Goal: Task Accomplishment & Management: Use online tool/utility

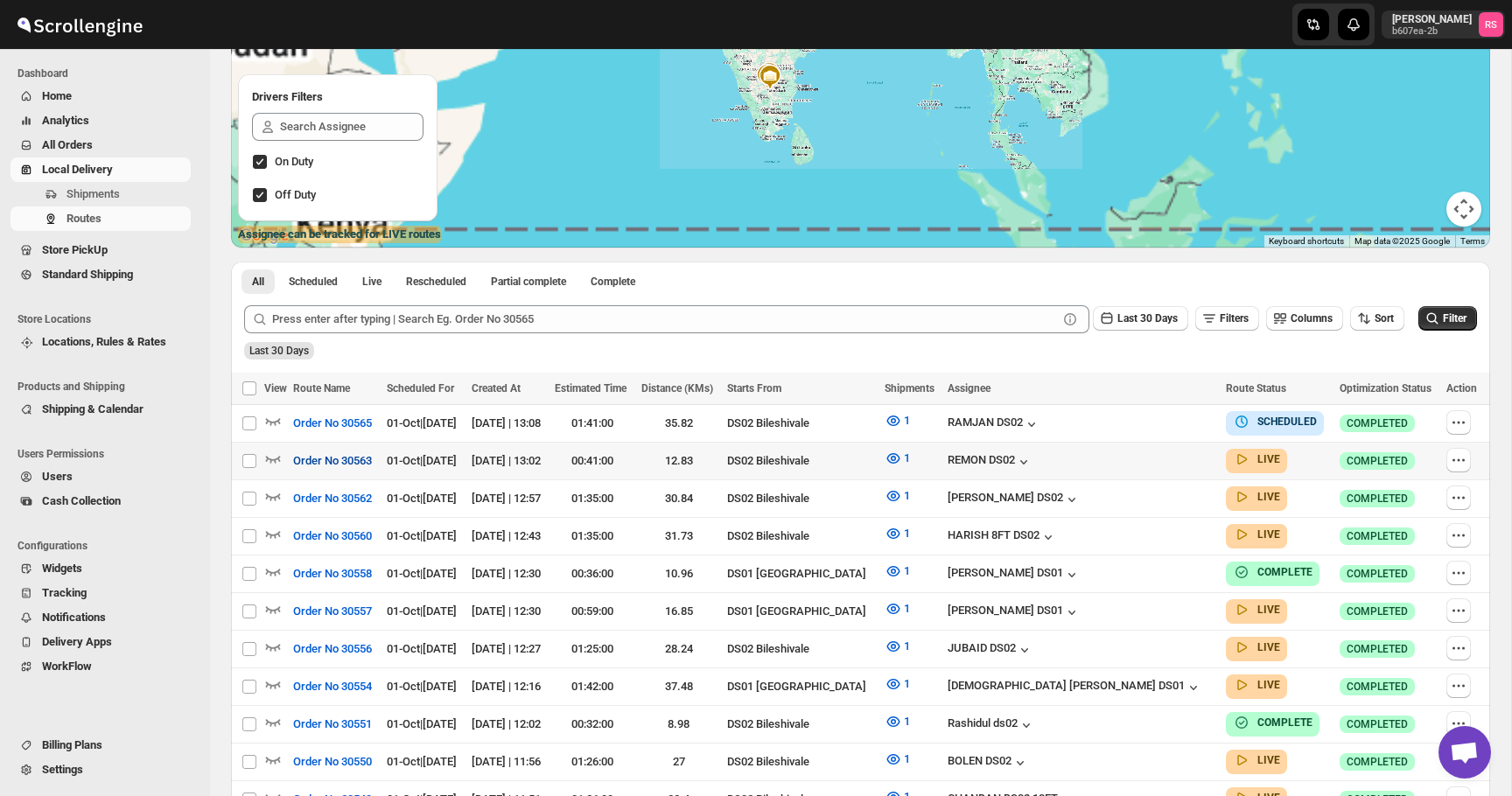
scroll to position [242, 0]
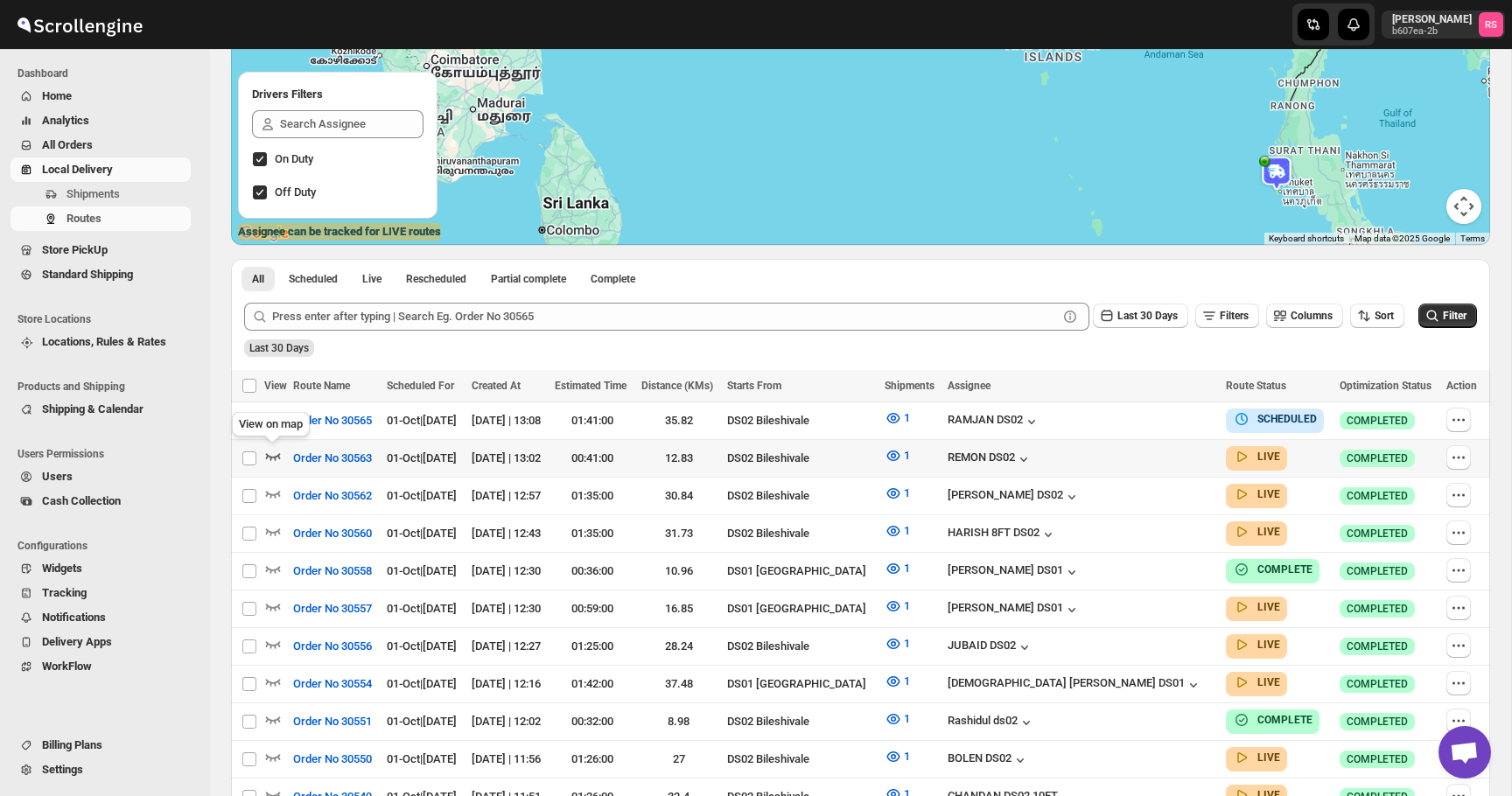
click at [273, 454] on icon "button" at bounding box center [273, 456] width 17 height 17
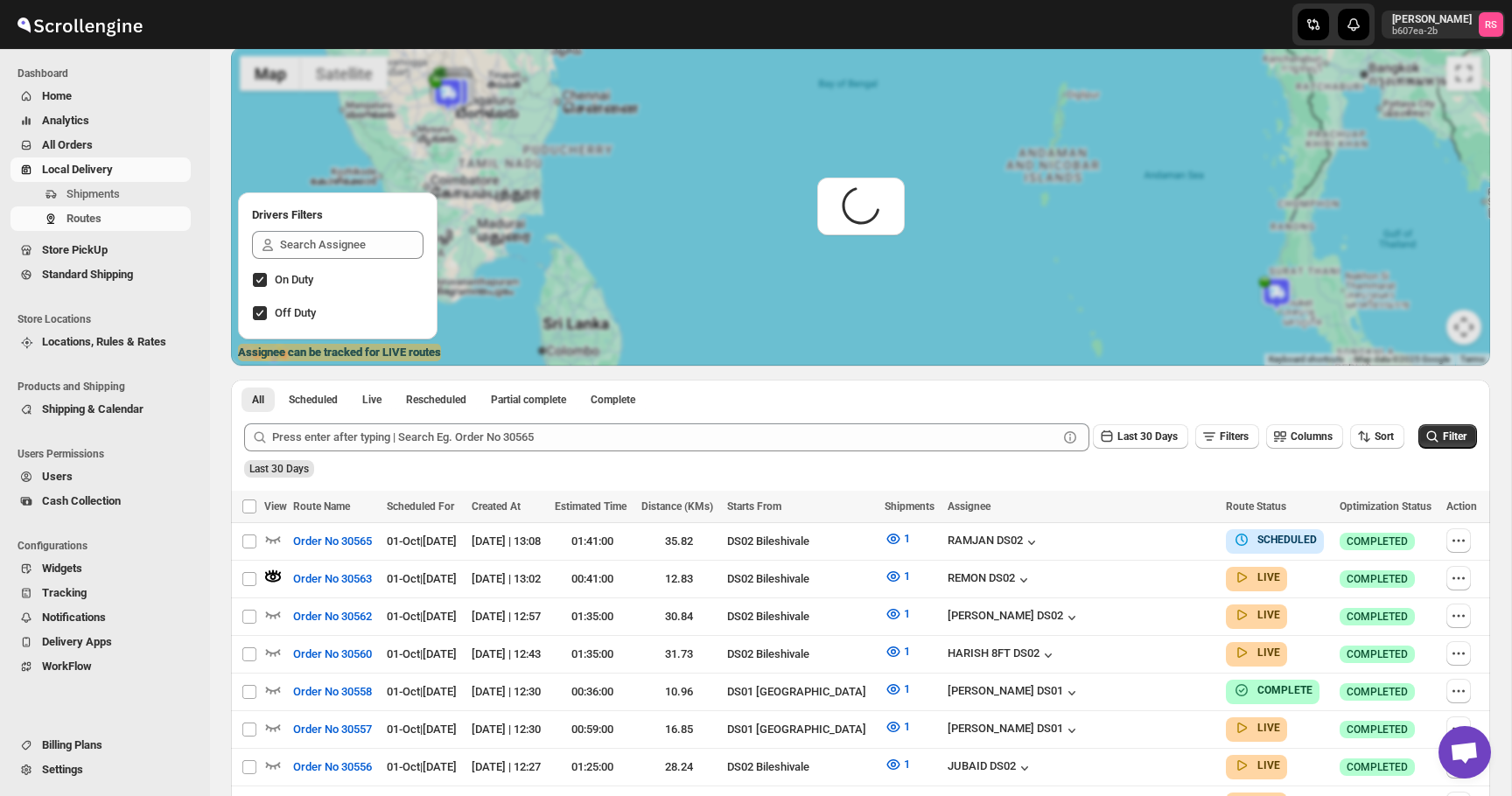
scroll to position [117, 0]
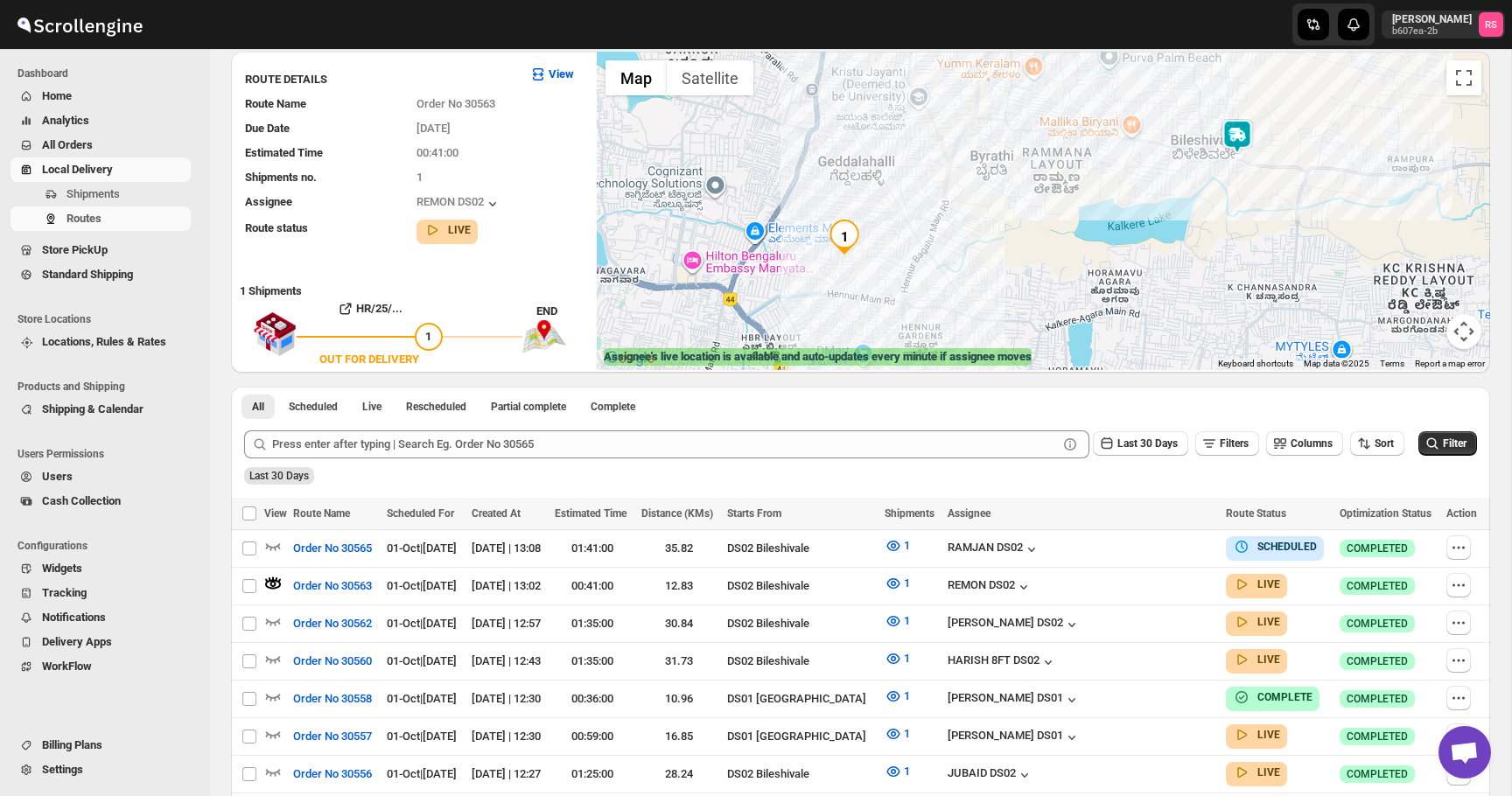
click at [1236, 133] on img at bounding box center [1236, 136] width 35 height 35
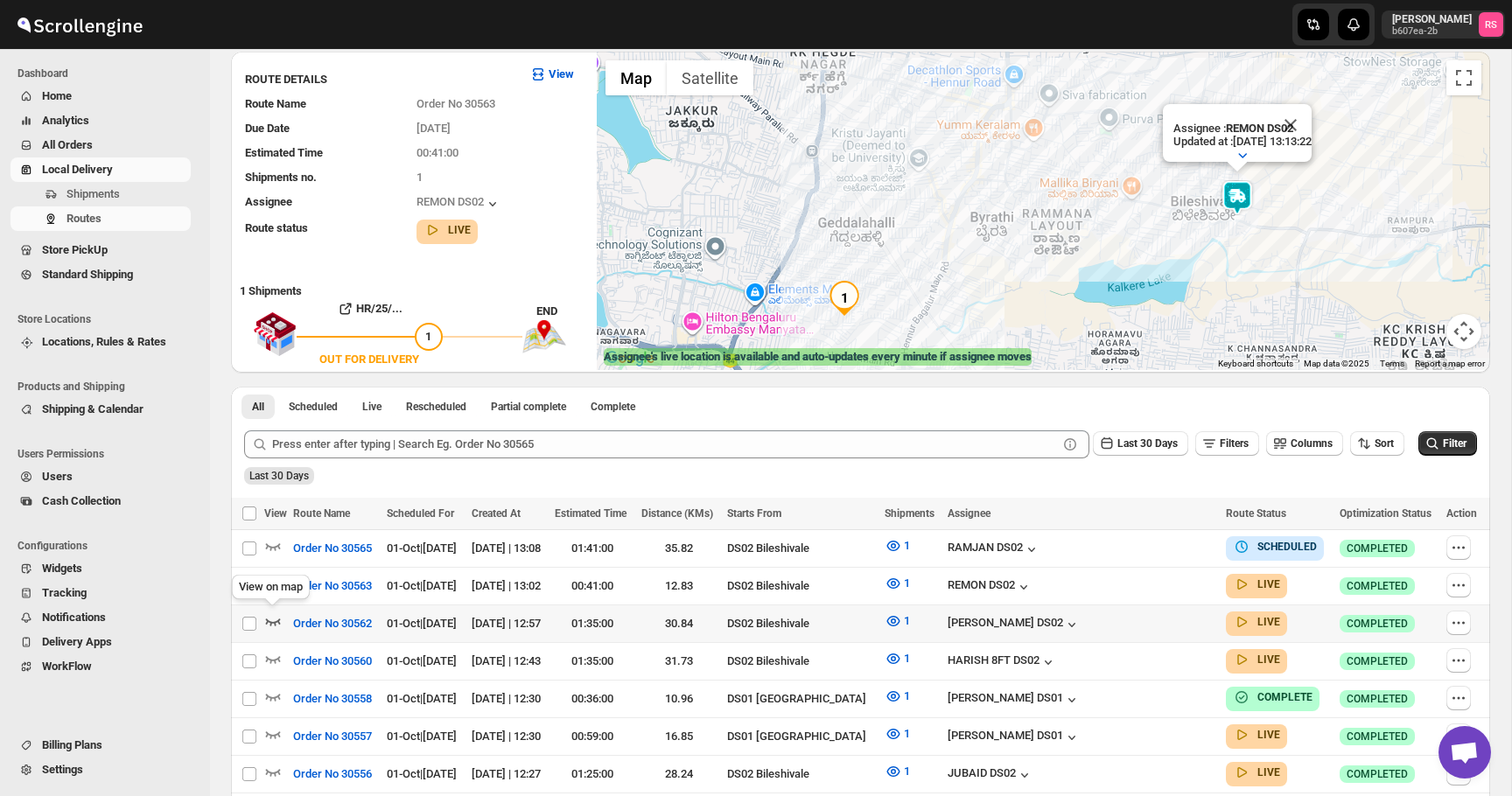
click at [275, 618] on icon "button" at bounding box center [273, 621] width 17 height 17
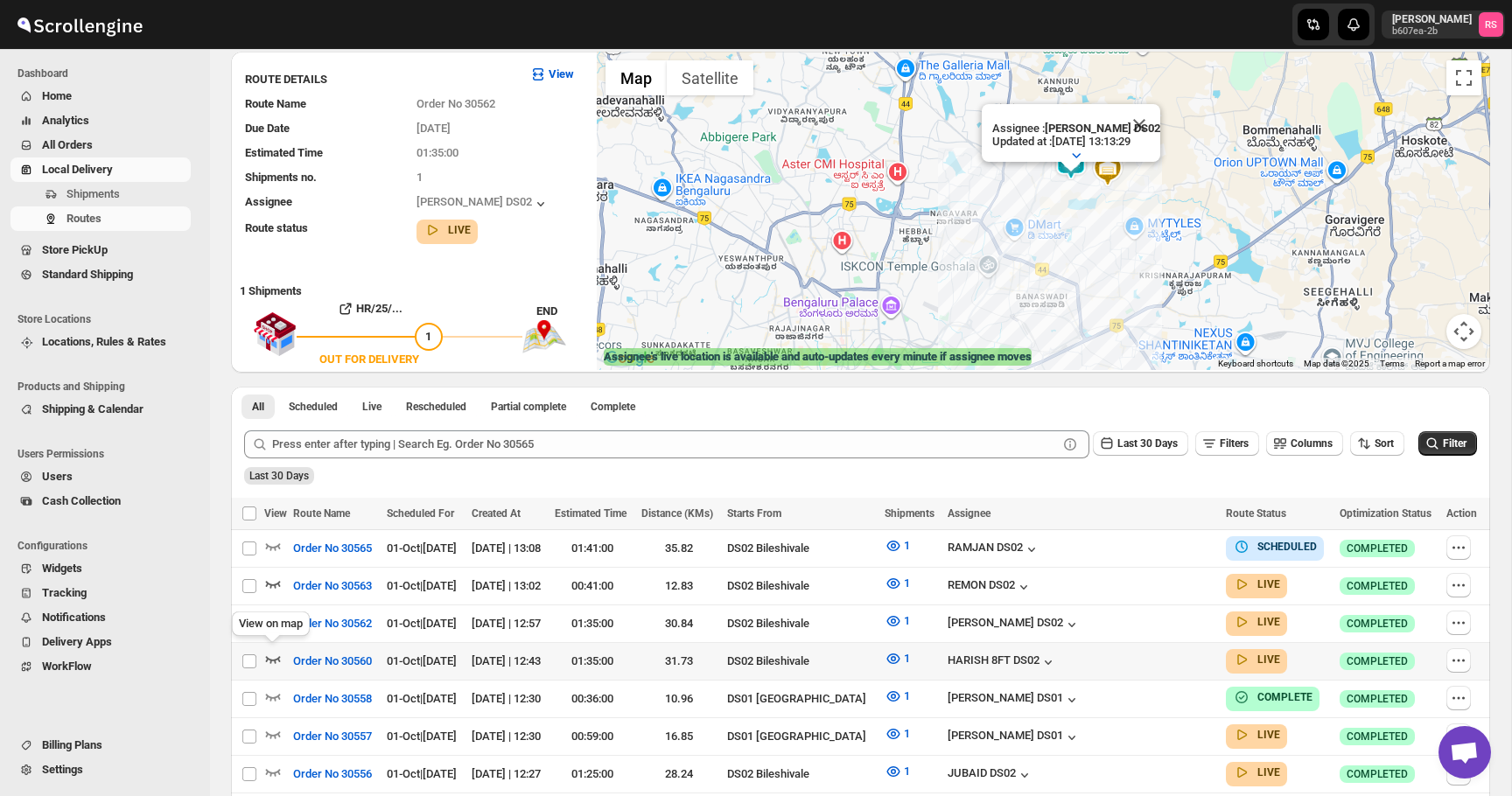
click at [272, 661] on icon "button" at bounding box center [273, 659] width 17 height 17
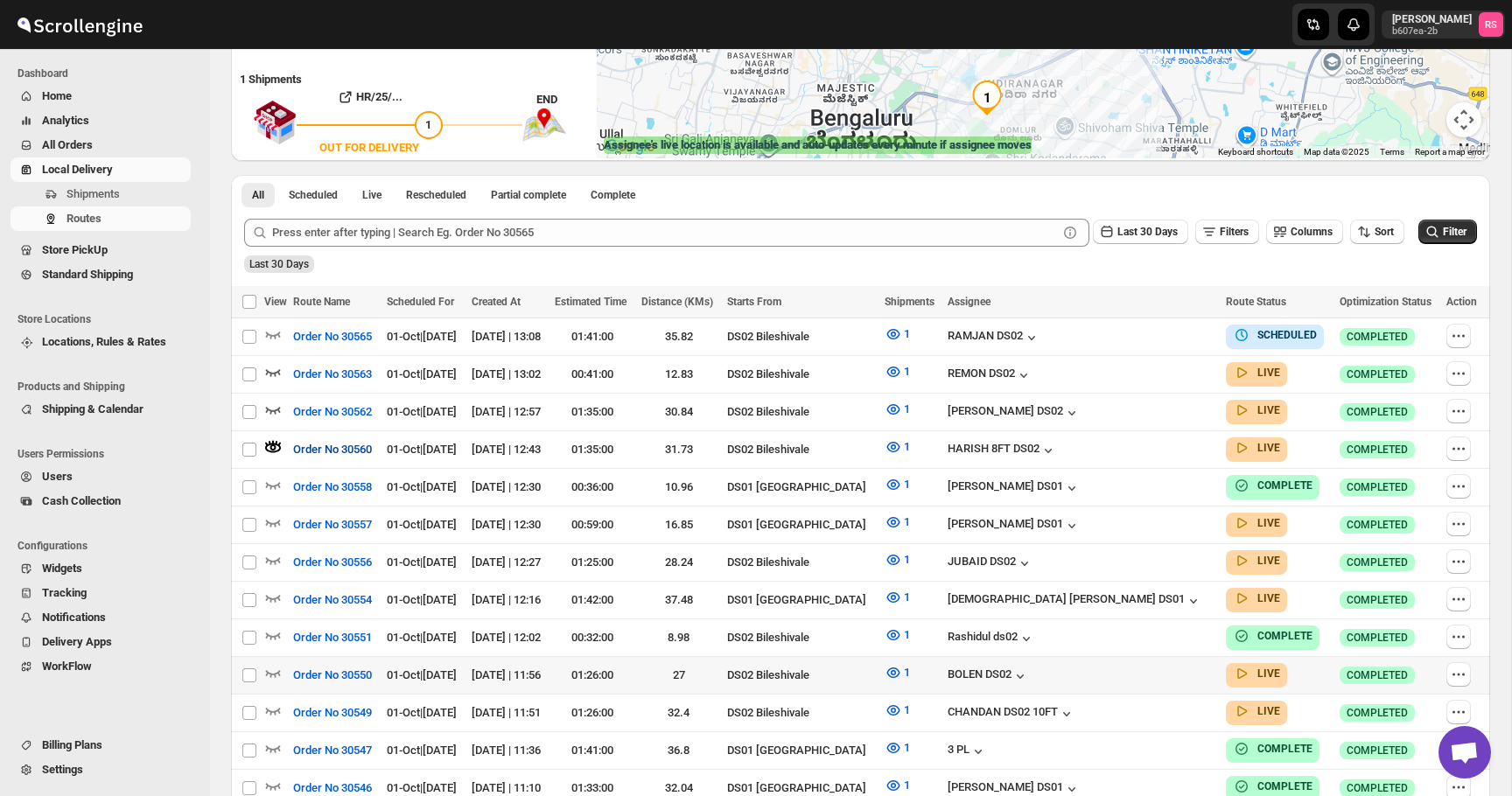
scroll to position [347, 0]
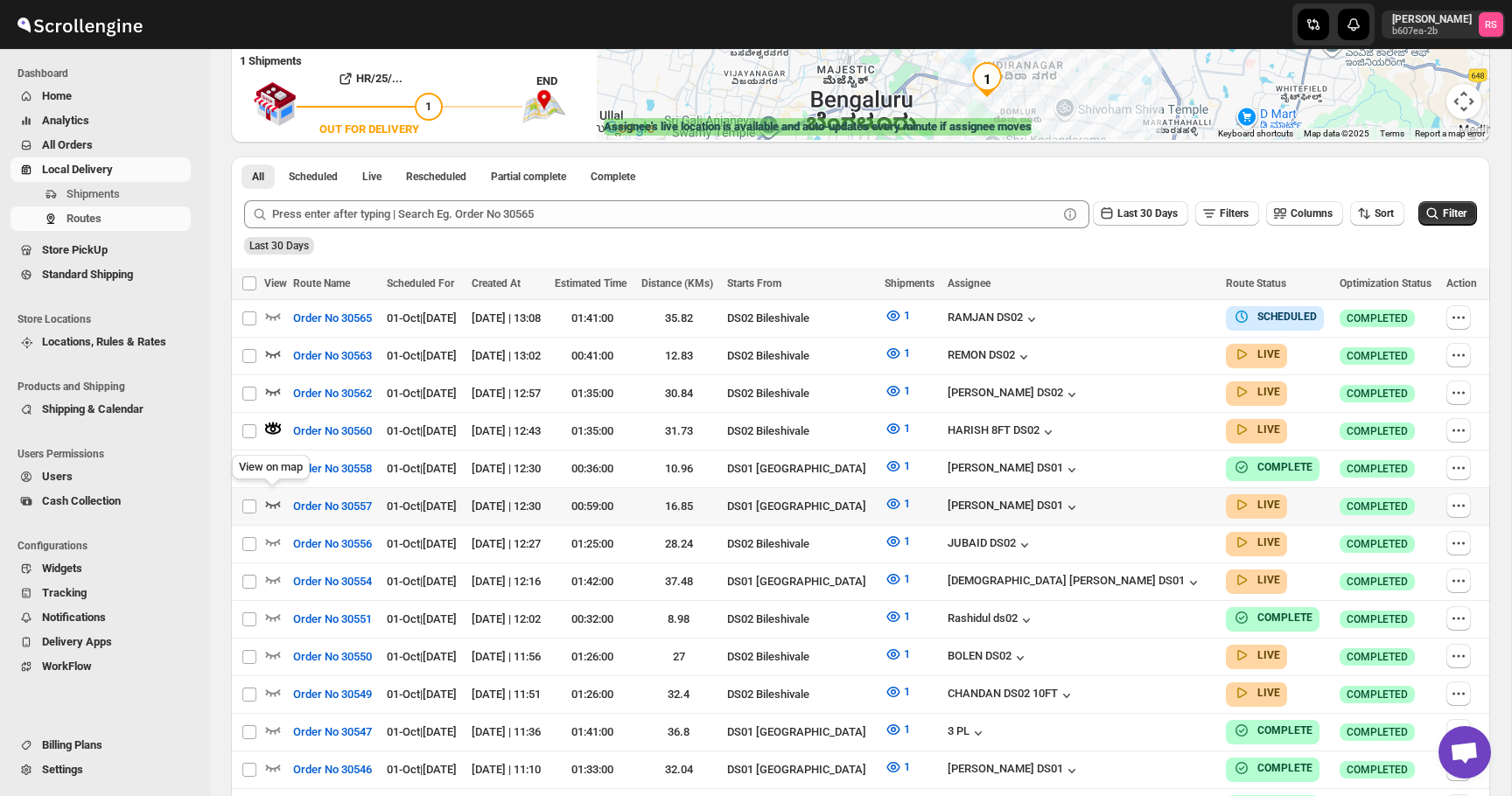
click at [276, 497] on icon "button" at bounding box center [273, 503] width 17 height 17
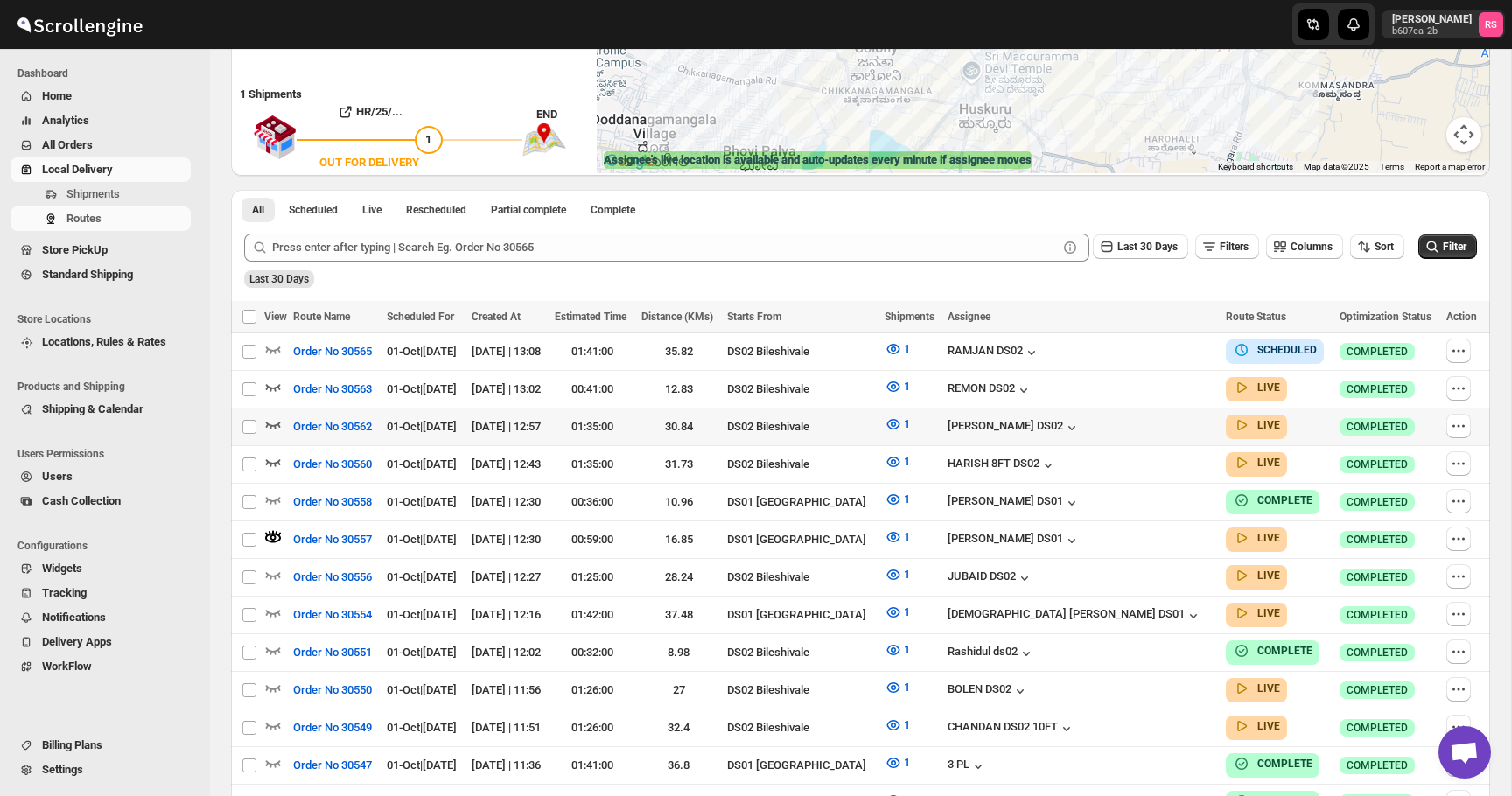
scroll to position [320, 0]
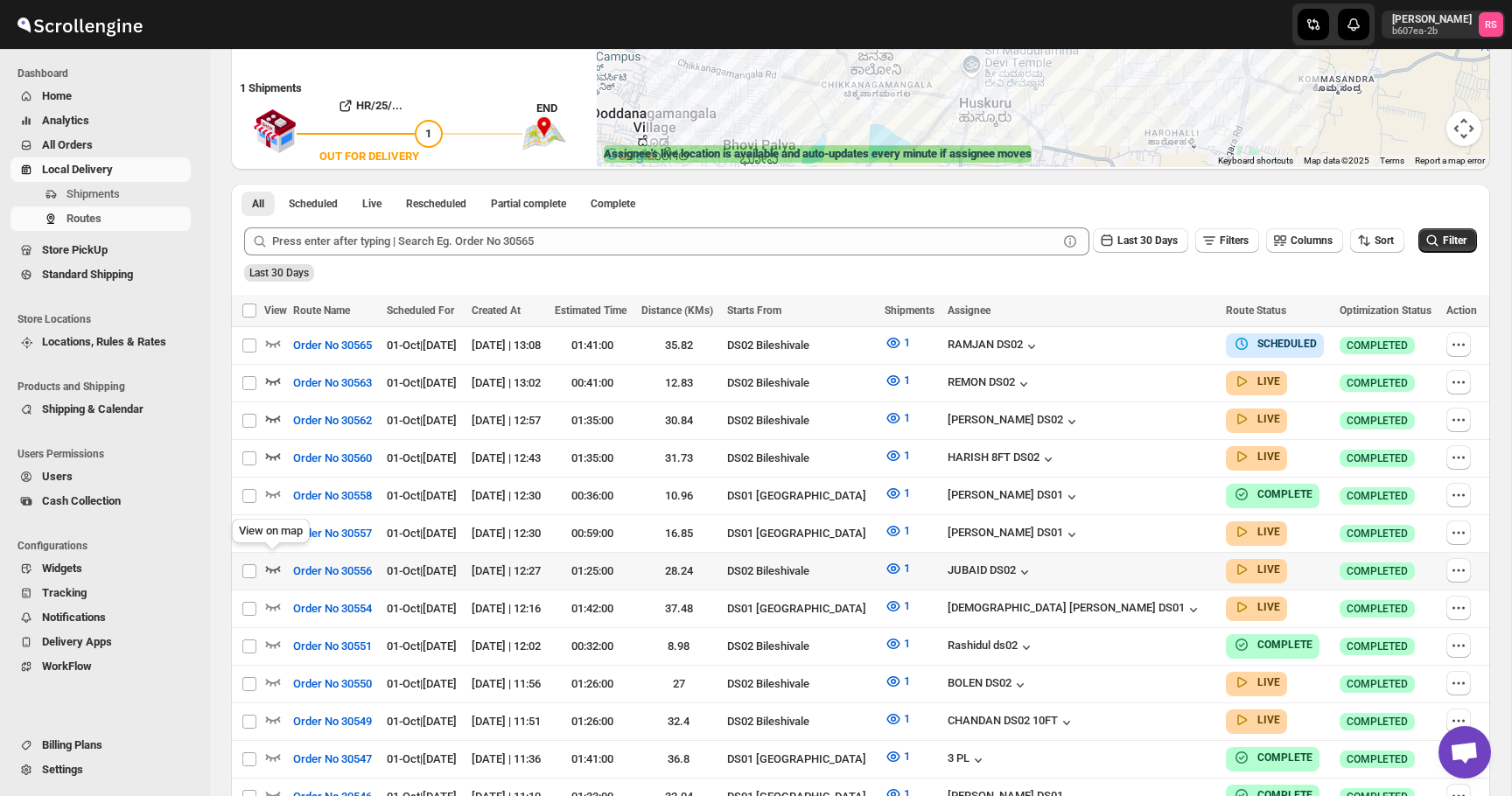
click at [276, 560] on icon "button" at bounding box center [273, 568] width 17 height 17
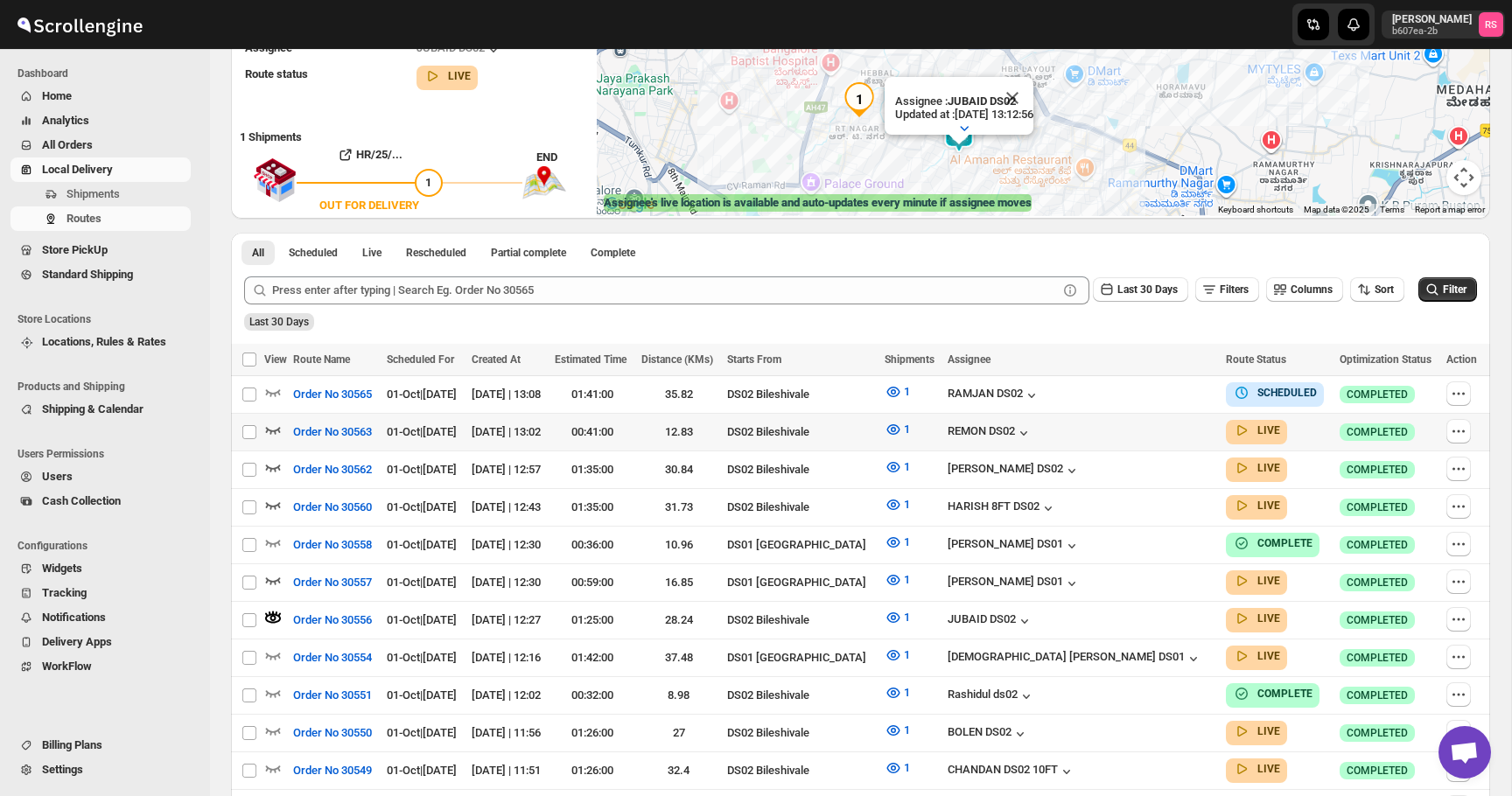
scroll to position [310, 0]
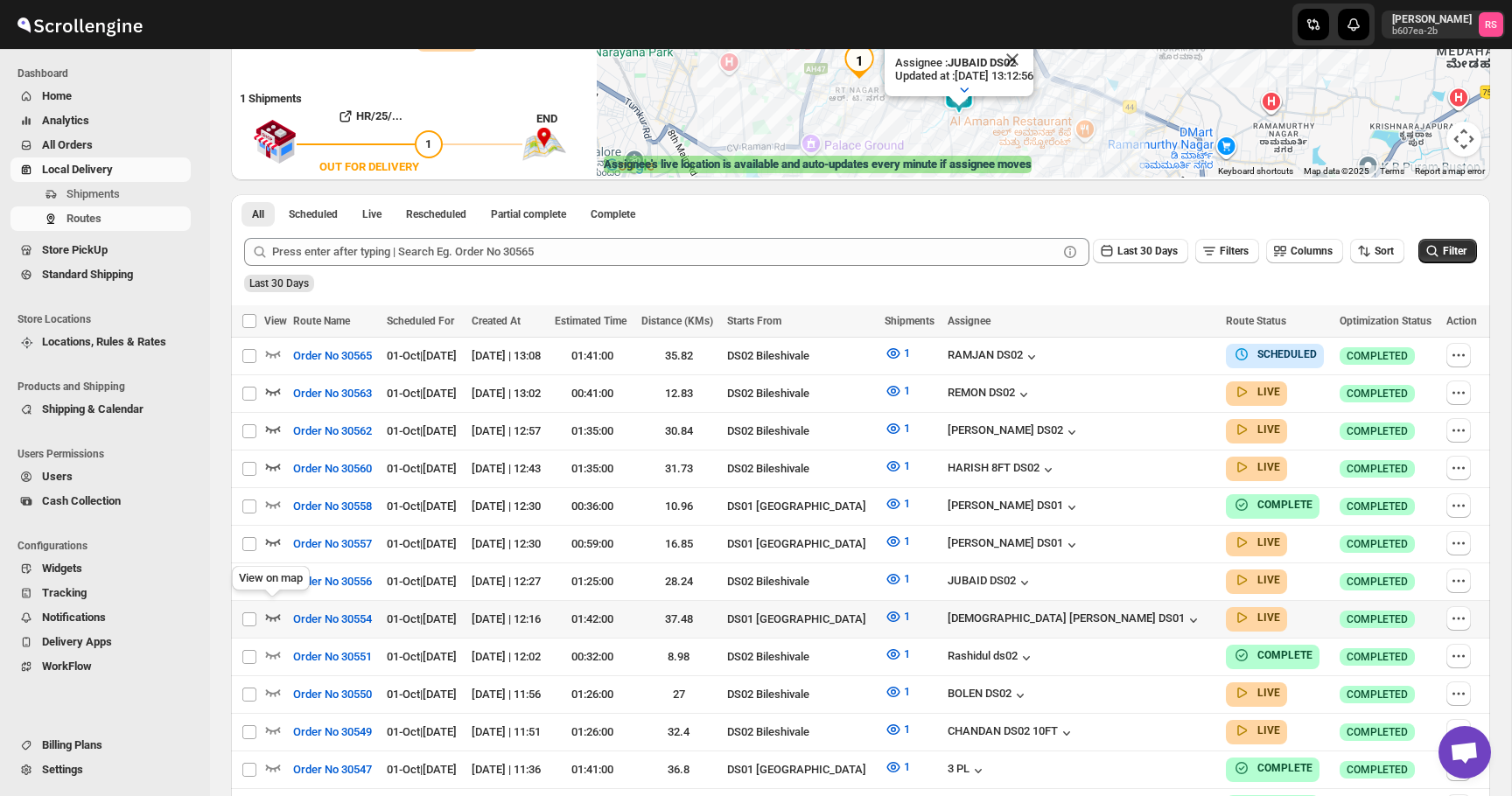
click at [276, 608] on icon "button" at bounding box center [273, 617] width 17 height 17
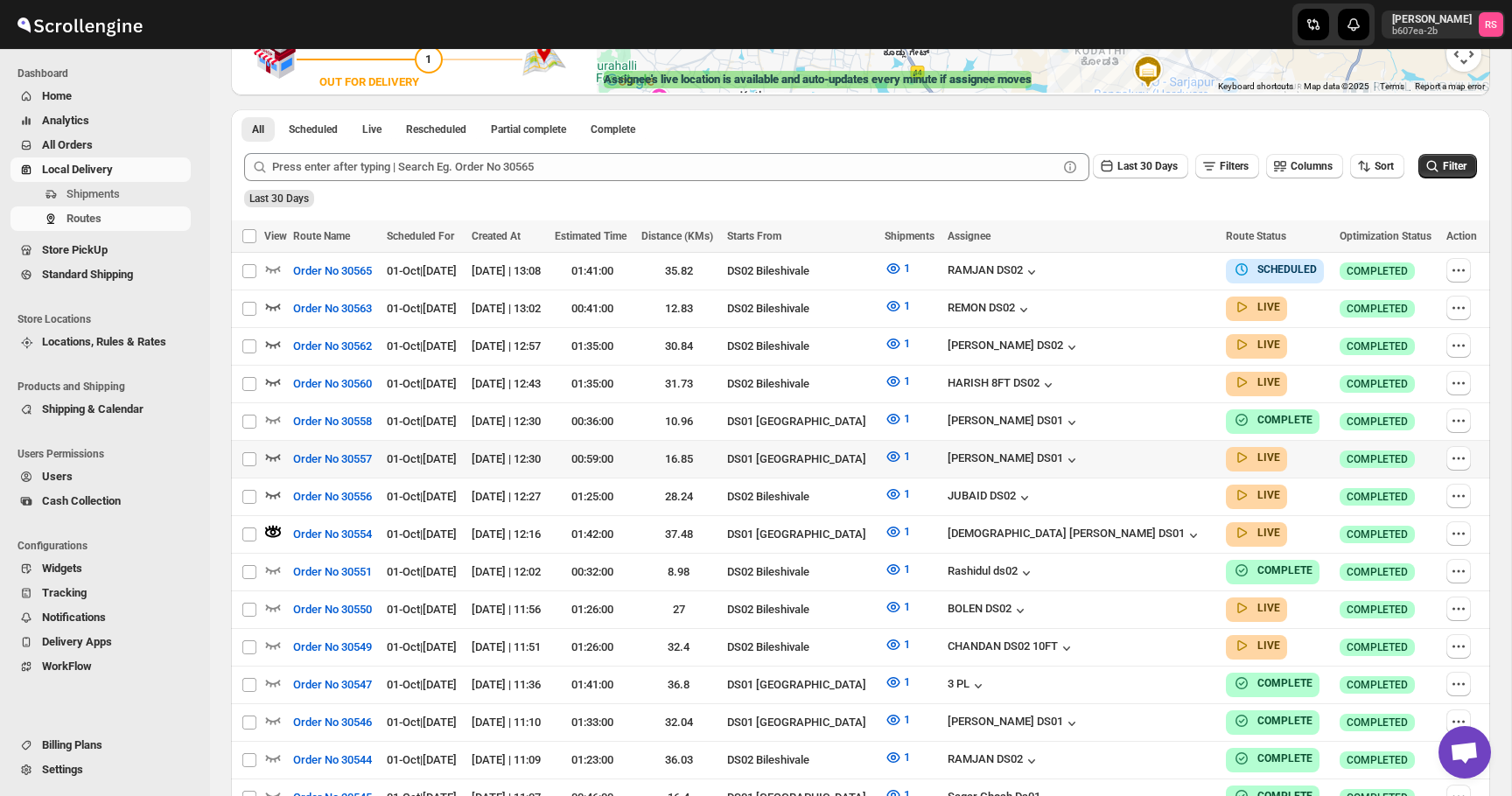
scroll to position [421, 0]
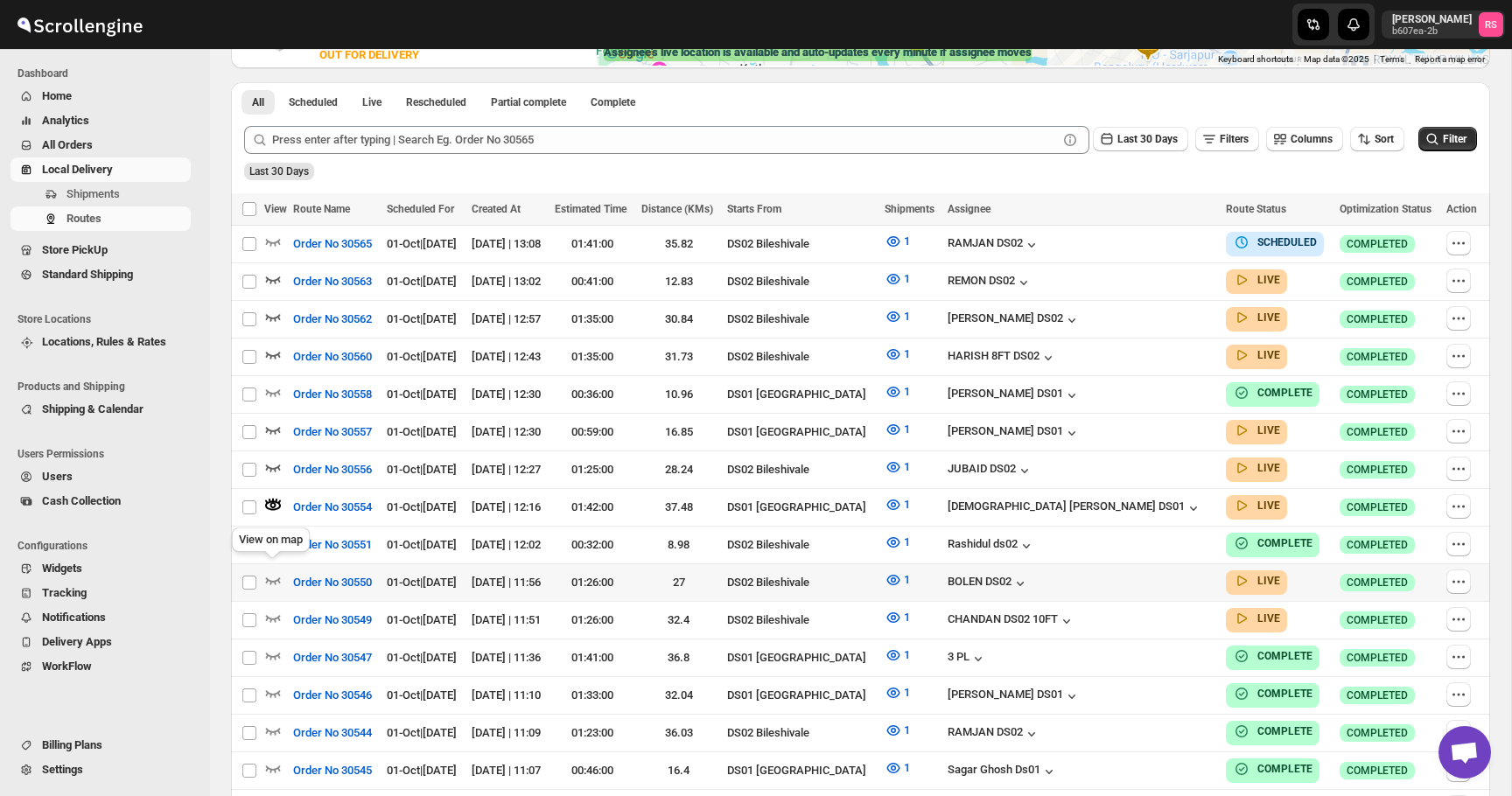
click at [296, 546] on div "View on map" at bounding box center [271, 543] width 85 height 38
click at [276, 571] on icon "button" at bounding box center [273, 580] width 17 height 17
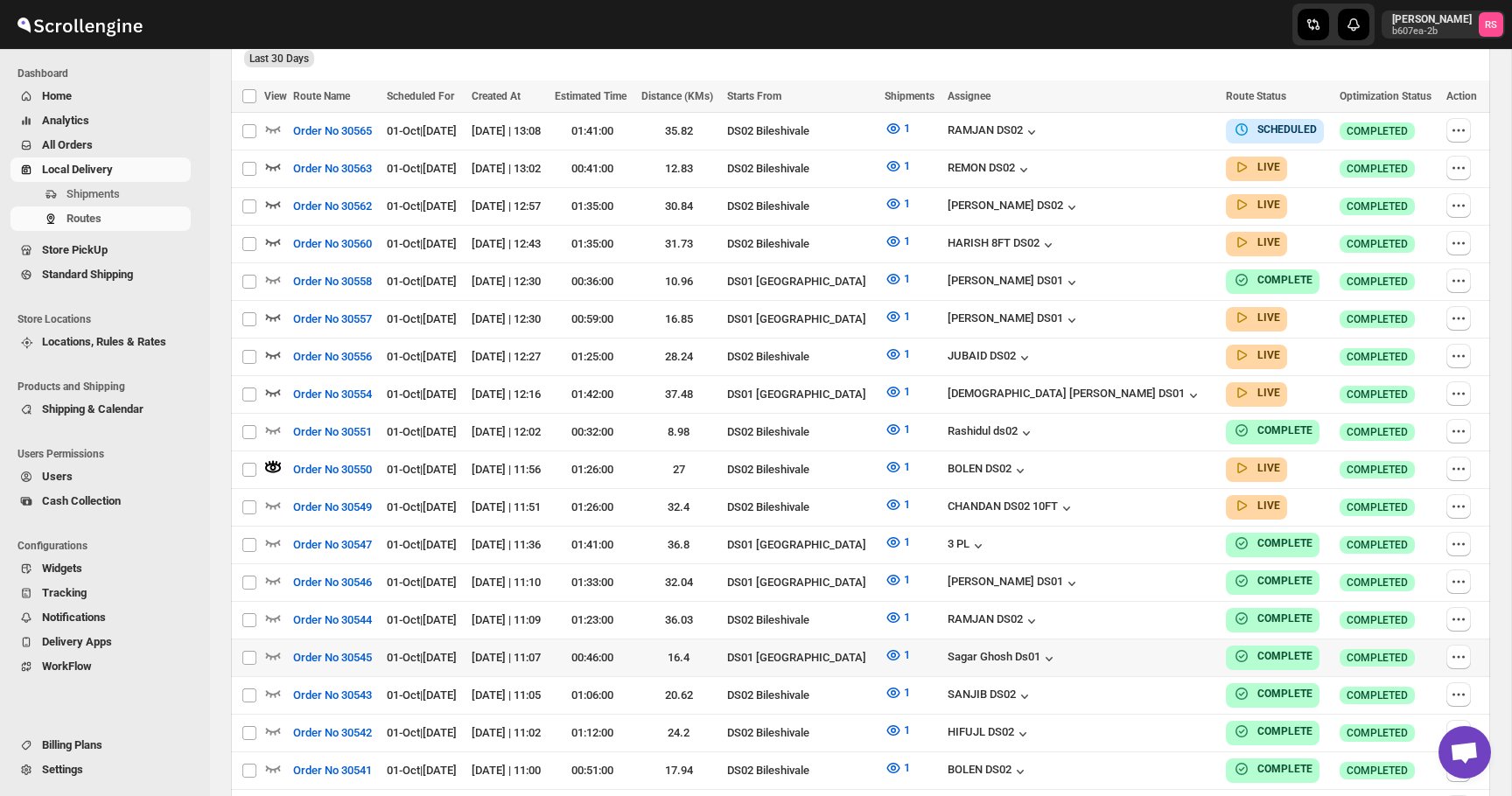
scroll to position [559, 0]
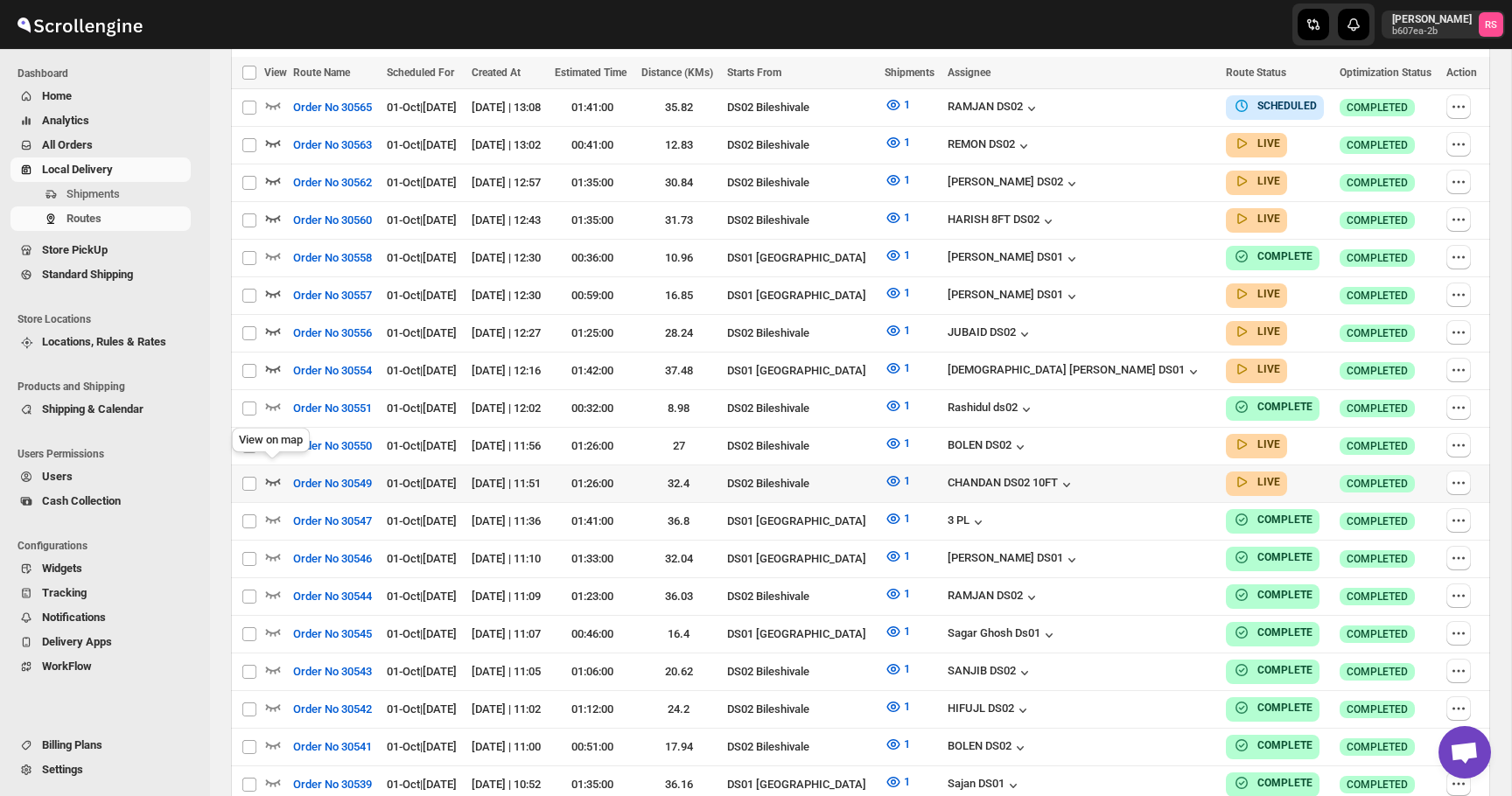
click at [275, 479] on icon "button" at bounding box center [274, 481] width 15 height 7
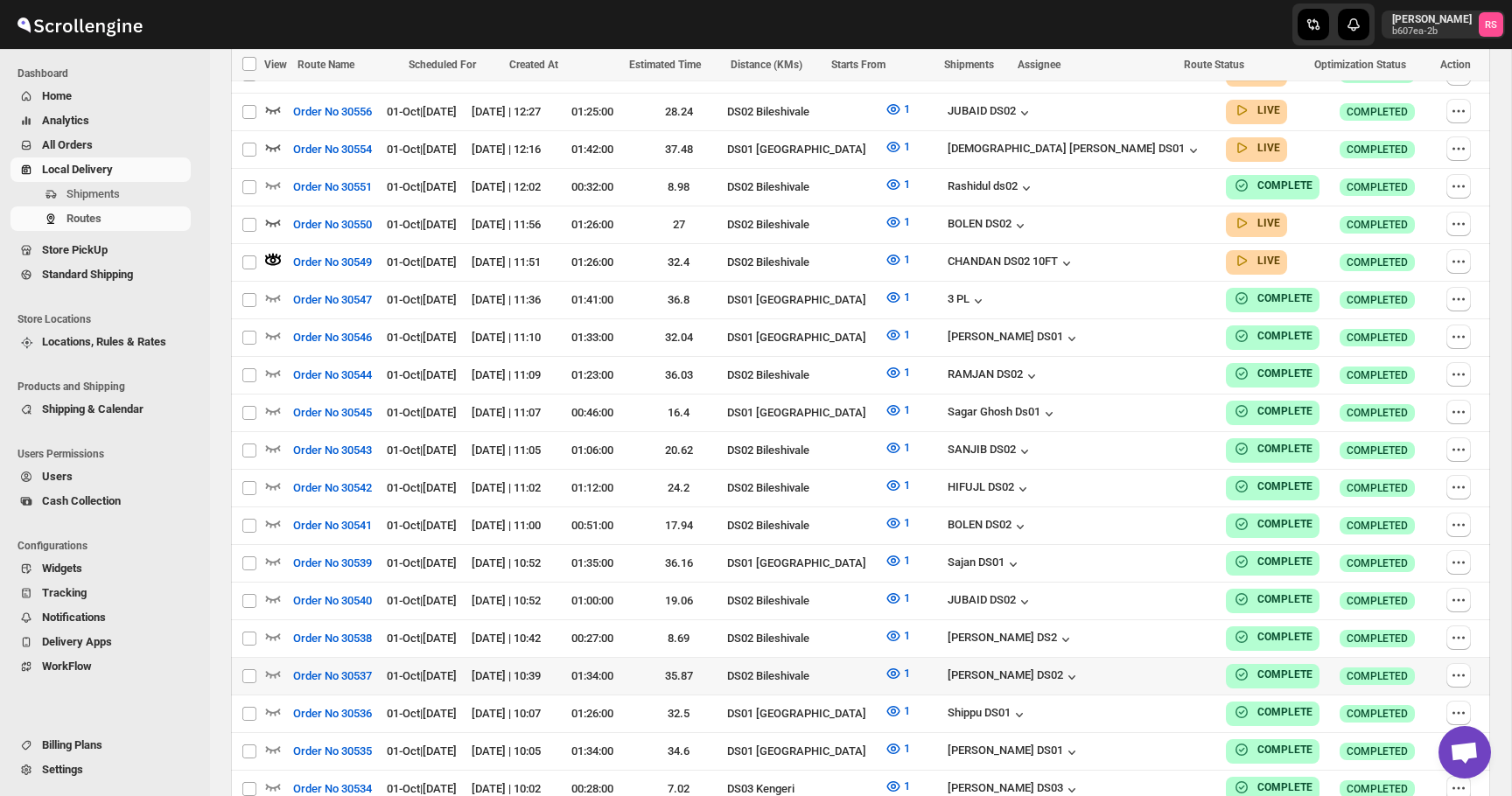
scroll to position [901, 0]
